Goal: Check status: Check status

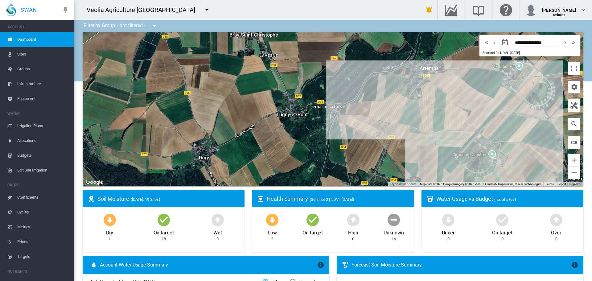
click at [30, 98] on span "Equipment" at bounding box center [43, 98] width 52 height 15
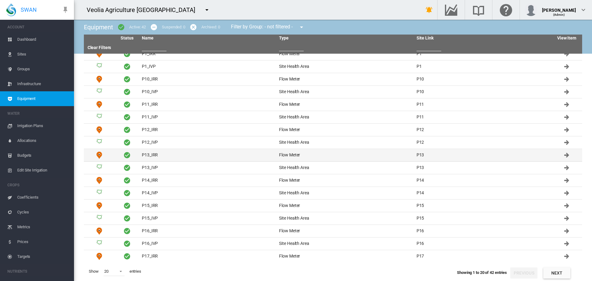
scroll to position [45, 0]
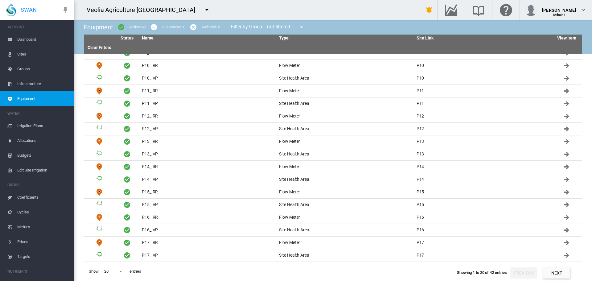
click at [283, 50] on input "text" at bounding box center [291, 46] width 25 height 9
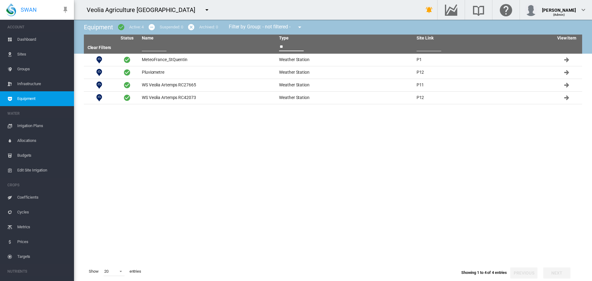
scroll to position [0, 0]
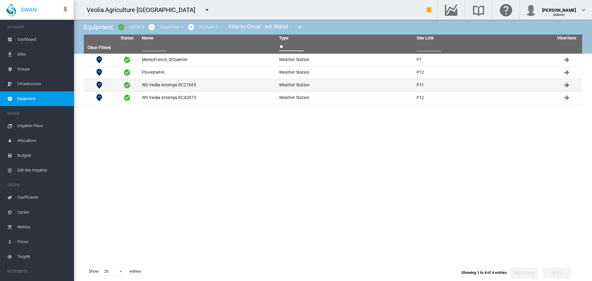
type input "**"
click at [161, 83] on td "WS Veolia Artemps RC27665" at bounding box center [207, 85] width 137 height 12
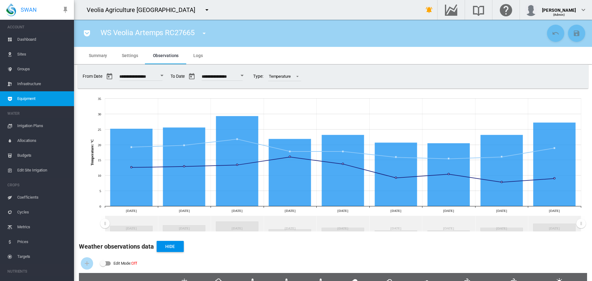
click at [89, 31] on md-icon "icon-pocket" at bounding box center [86, 33] width 7 height 7
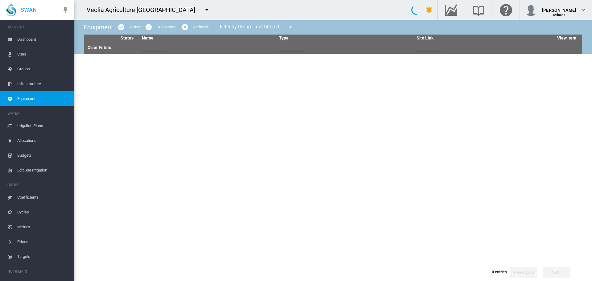
type input "**"
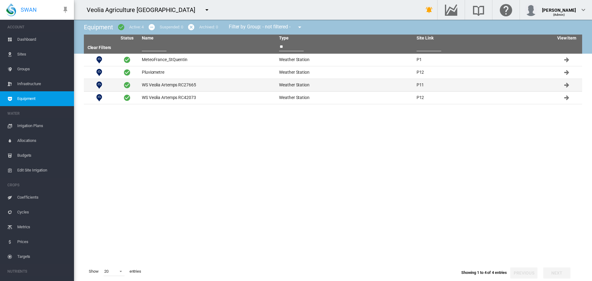
click at [169, 88] on td "WS Veolia Artemps RC27665" at bounding box center [207, 85] width 137 height 12
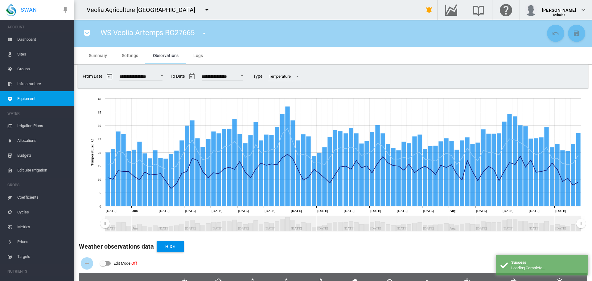
click at [165, 75] on button "Open calendar" at bounding box center [161, 75] width 11 height 11
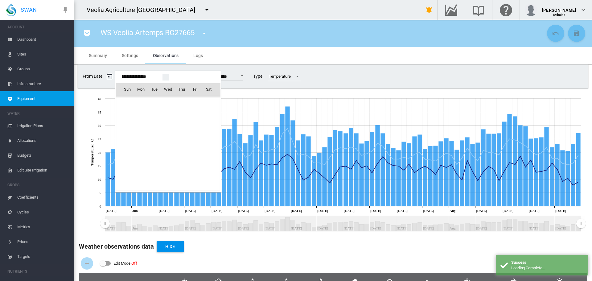
scroll to position [15036, 0]
click at [134, 102] on span "[DATE]" at bounding box center [129, 102] width 13 height 5
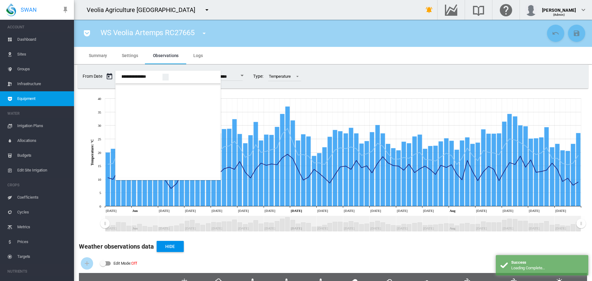
scroll to position [407, 0]
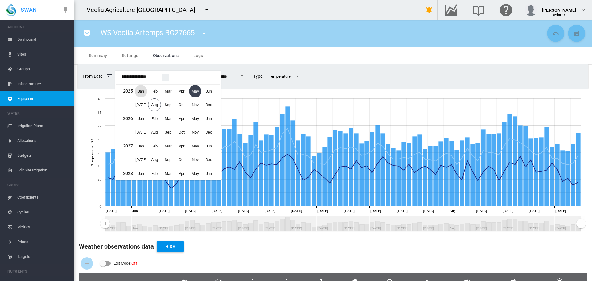
click at [143, 90] on span "Jan" at bounding box center [141, 91] width 12 height 12
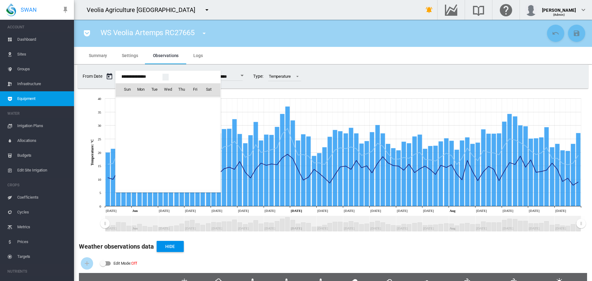
scroll to position [14709, 0]
click at [170, 102] on span "1" at bounding box center [168, 103] width 12 height 12
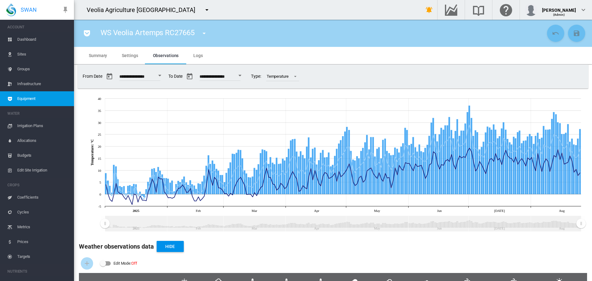
click at [165, 77] on button "Open calendar" at bounding box center [159, 75] width 11 height 11
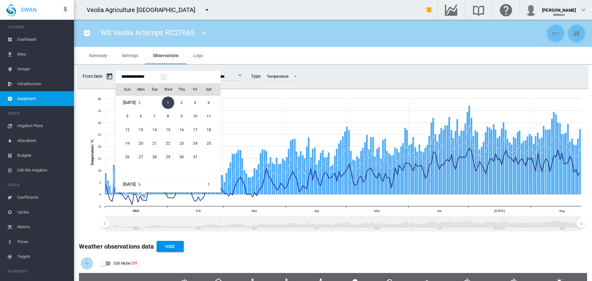
click at [131, 100] on span "[DATE]" at bounding box center [129, 102] width 13 height 5
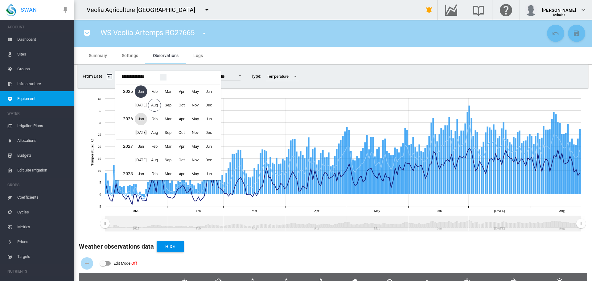
scroll to position [356, 0]
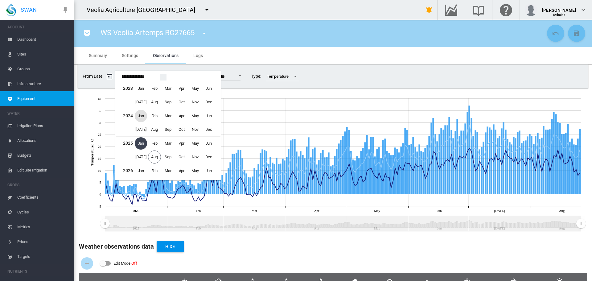
click at [138, 117] on span "Jan" at bounding box center [141, 116] width 12 height 12
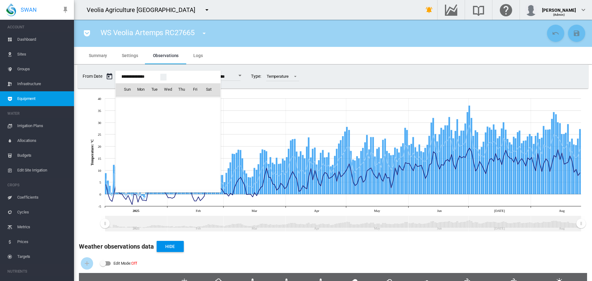
scroll to position [13729, 0]
click at [139, 114] on span "1" at bounding box center [141, 116] width 12 height 12
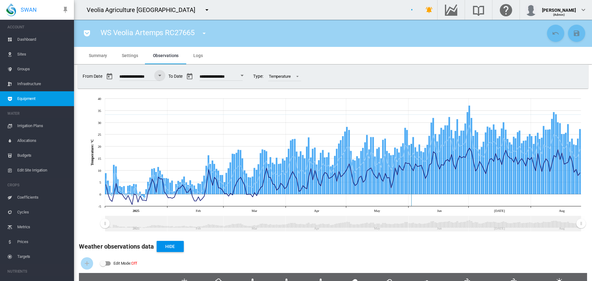
type input "**********"
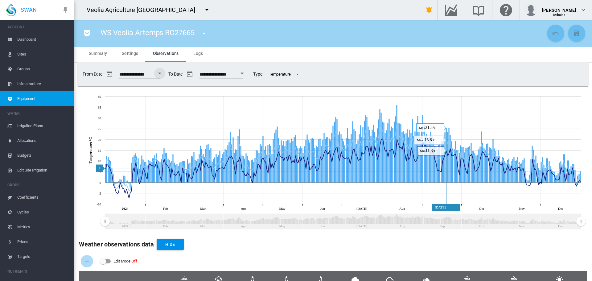
scroll to position [0, 0]
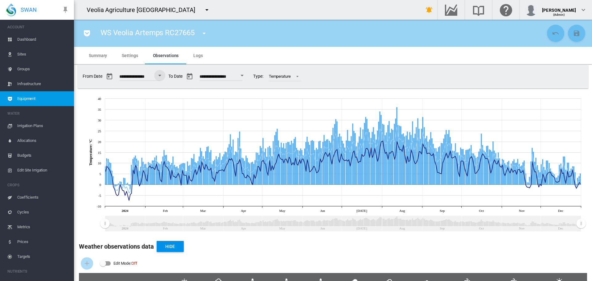
click at [87, 33] on md-icon "icon-pocket" at bounding box center [86, 33] width 7 height 7
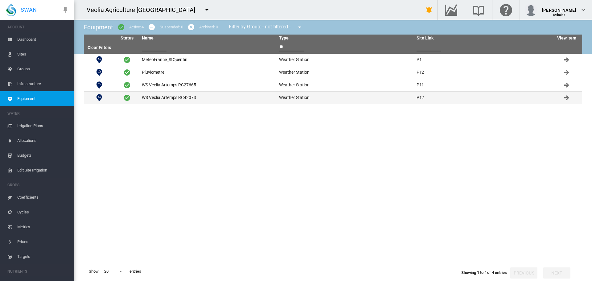
click at [163, 97] on td "WS Veolia Artemps RC42073" at bounding box center [207, 98] width 137 height 12
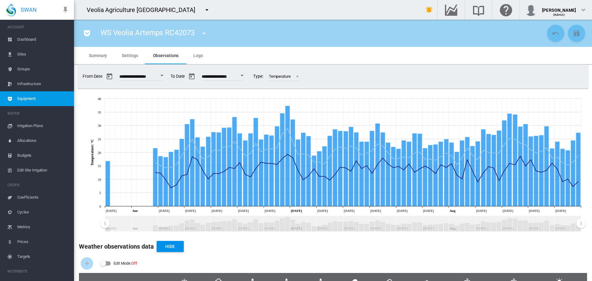
click at [163, 76] on div "Open calendar" at bounding box center [161, 76] width 3 height 2
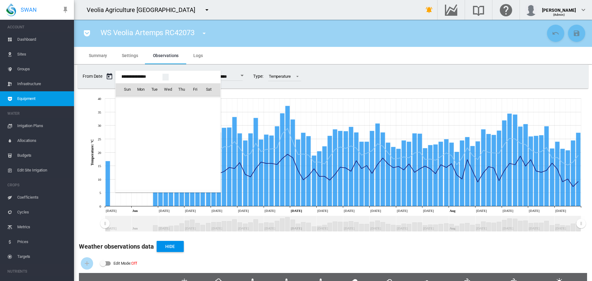
scroll to position [15036, 0]
click at [137, 100] on td "[DATE]" at bounding box center [139, 103] width 46 height 14
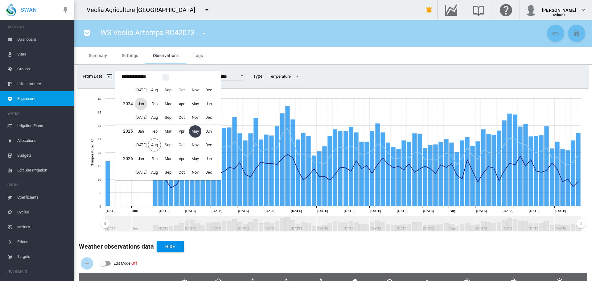
scroll to position [356, 0]
click at [140, 114] on span "Jan" at bounding box center [141, 116] width 12 height 12
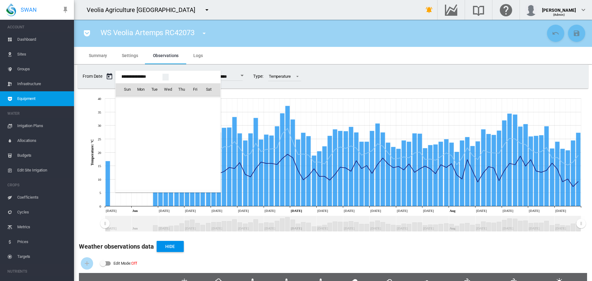
scroll to position [13729, 0]
click at [143, 119] on span "1" at bounding box center [141, 116] width 12 height 12
type input "**********"
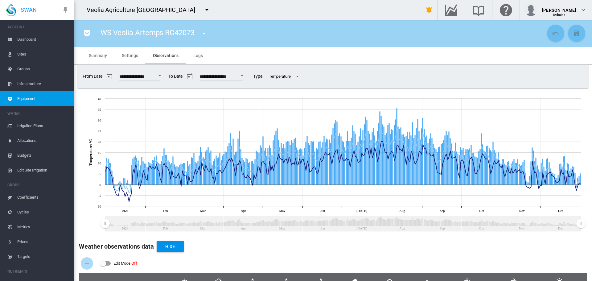
scroll to position [103, 0]
